Goal: Information Seeking & Learning: Learn about a topic

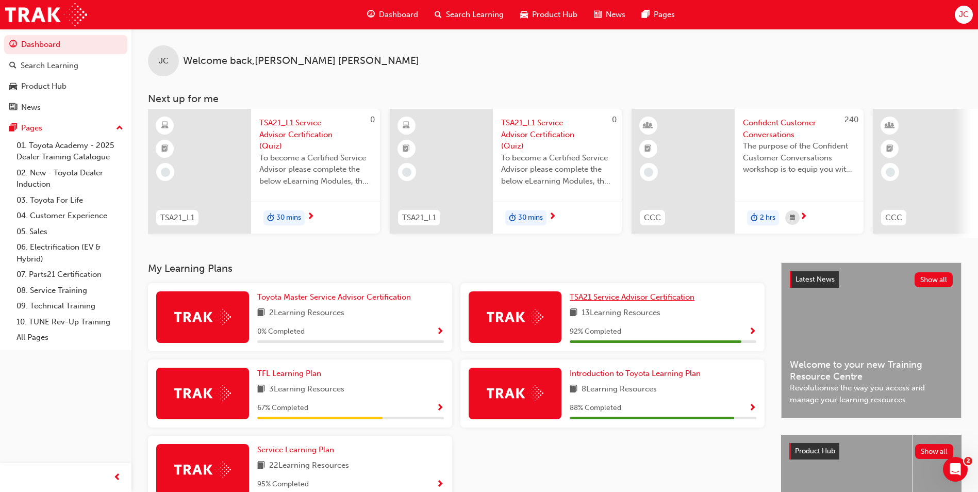
click at [592, 301] on span "TSA21 Service Advisor Certification" at bounding box center [632, 296] width 125 height 9
click at [343, 302] on span "Toyota Master Service Advisor Certification" at bounding box center [334, 296] width 154 height 9
